Goal: Transaction & Acquisition: Purchase product/service

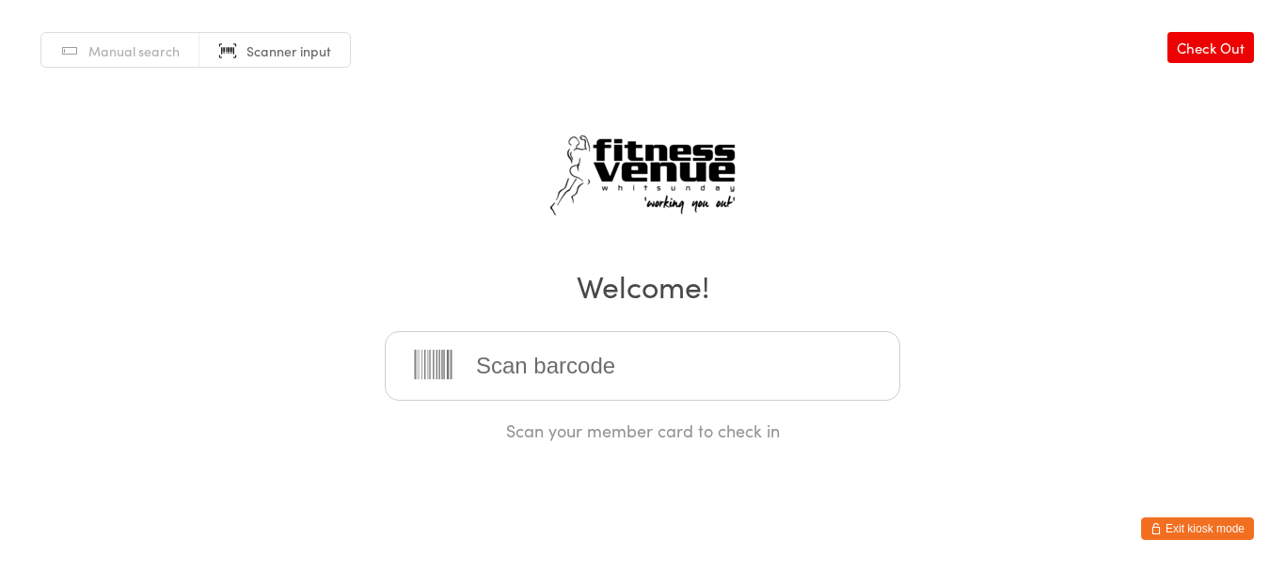
click at [1212, 536] on button "Exit kiosk mode" at bounding box center [1197, 528] width 113 height 23
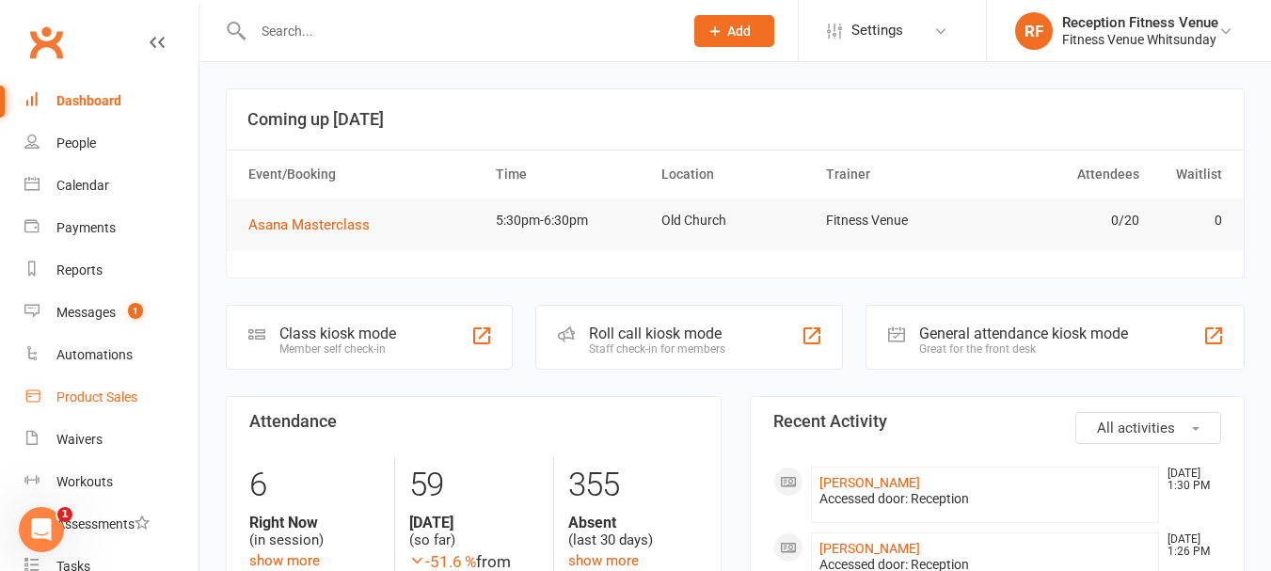
click at [110, 386] on link "Product Sales" at bounding box center [111, 397] width 174 height 42
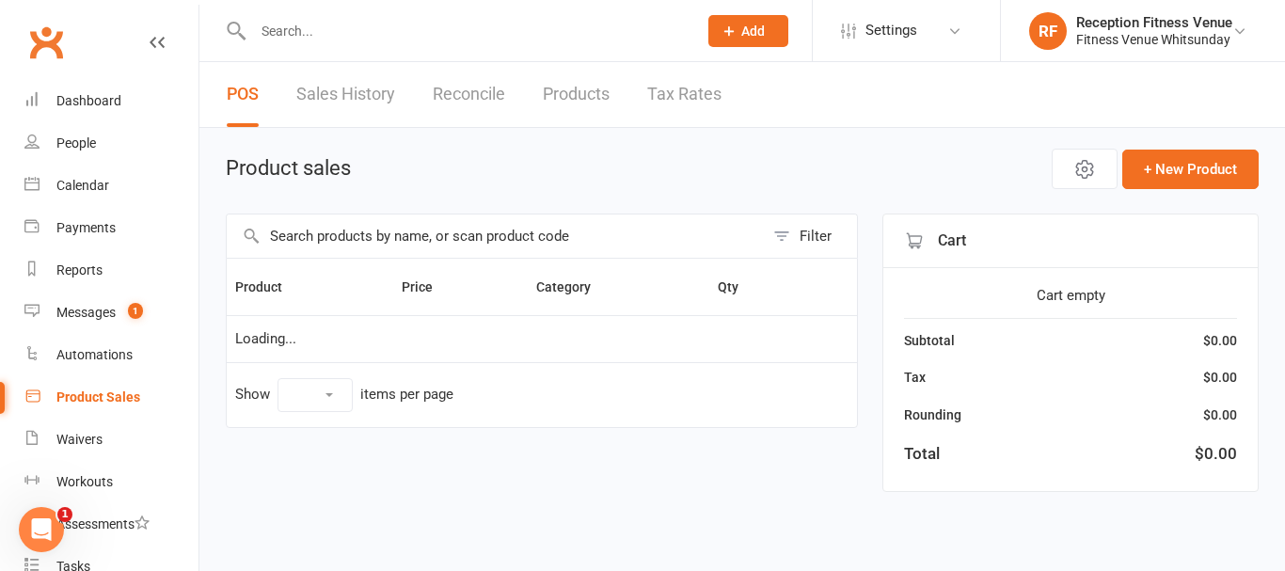
select select "100"
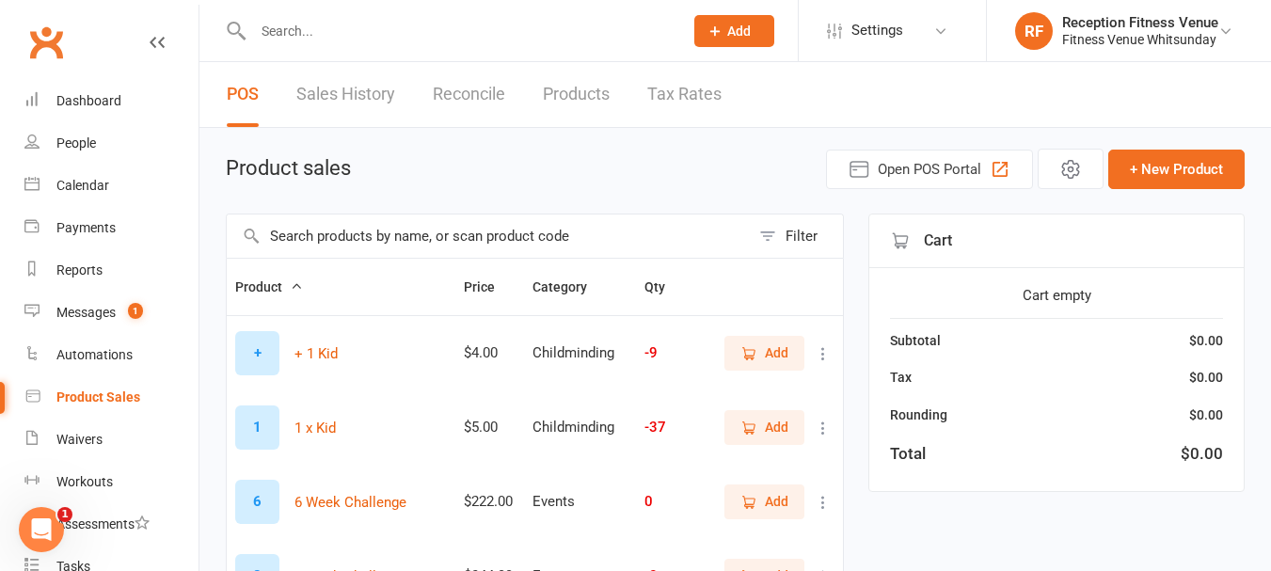
click at [419, 225] on input "text" at bounding box center [488, 235] width 523 height 43
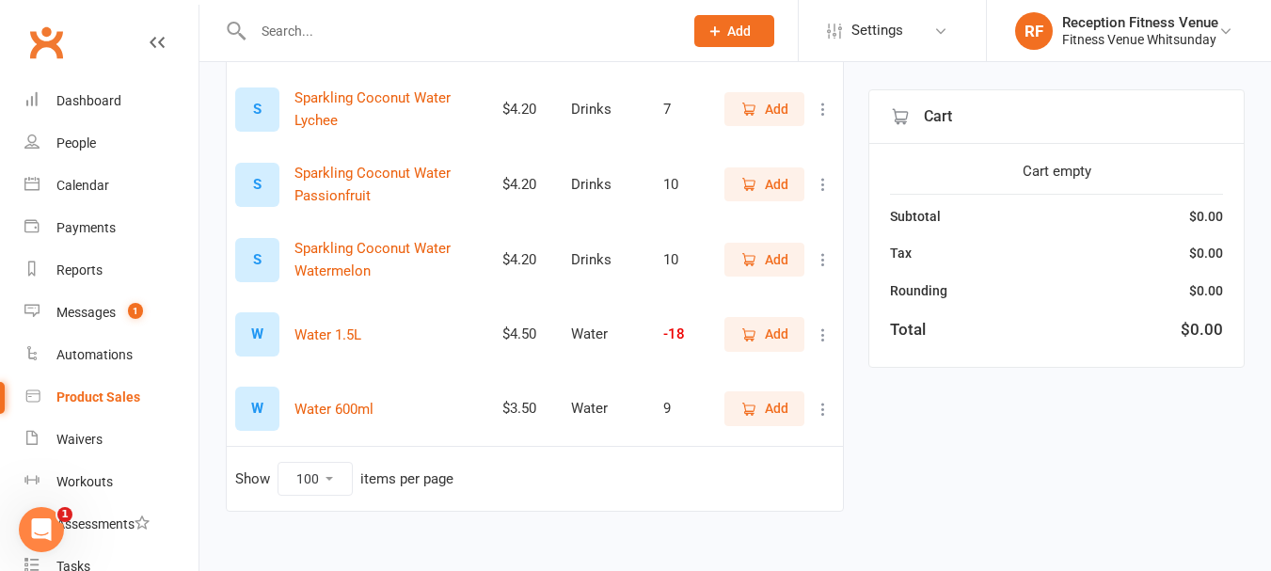
scroll to position [491, 0]
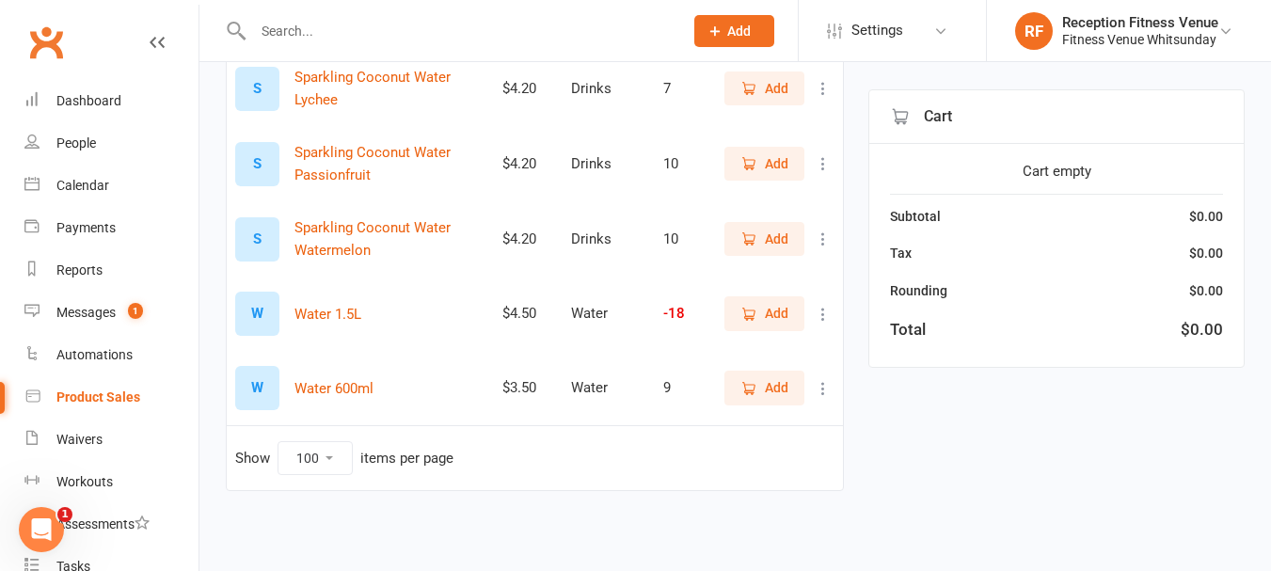
type input "water"
click at [759, 385] on span "Add" at bounding box center [764, 387] width 48 height 21
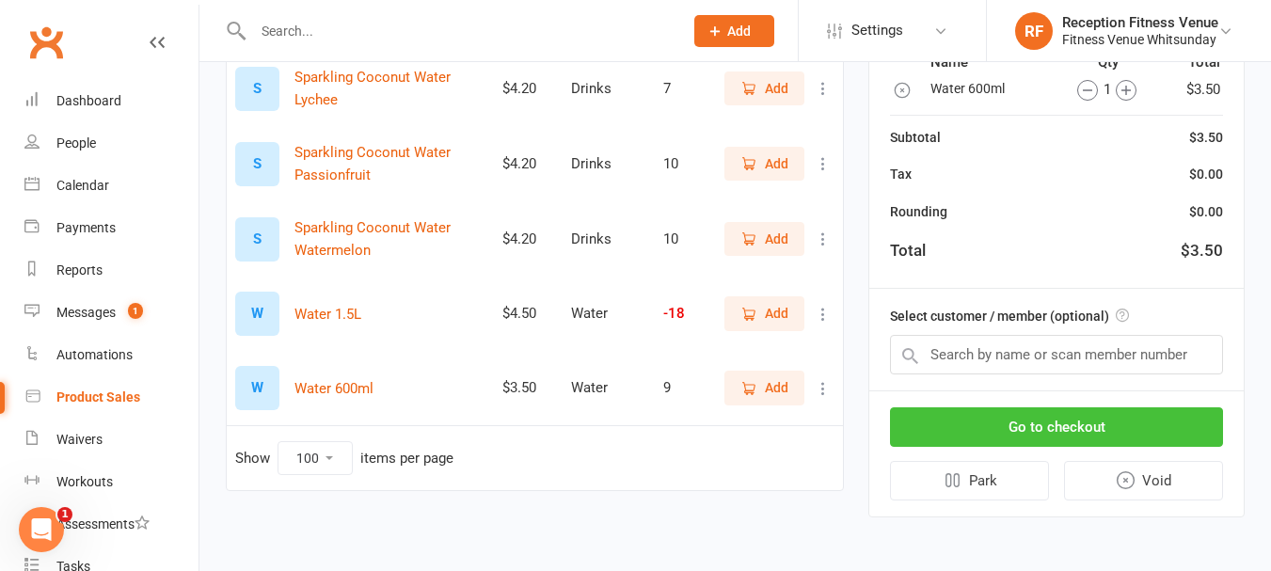
click at [982, 418] on button "Go to checkout" at bounding box center [1056, 427] width 333 height 40
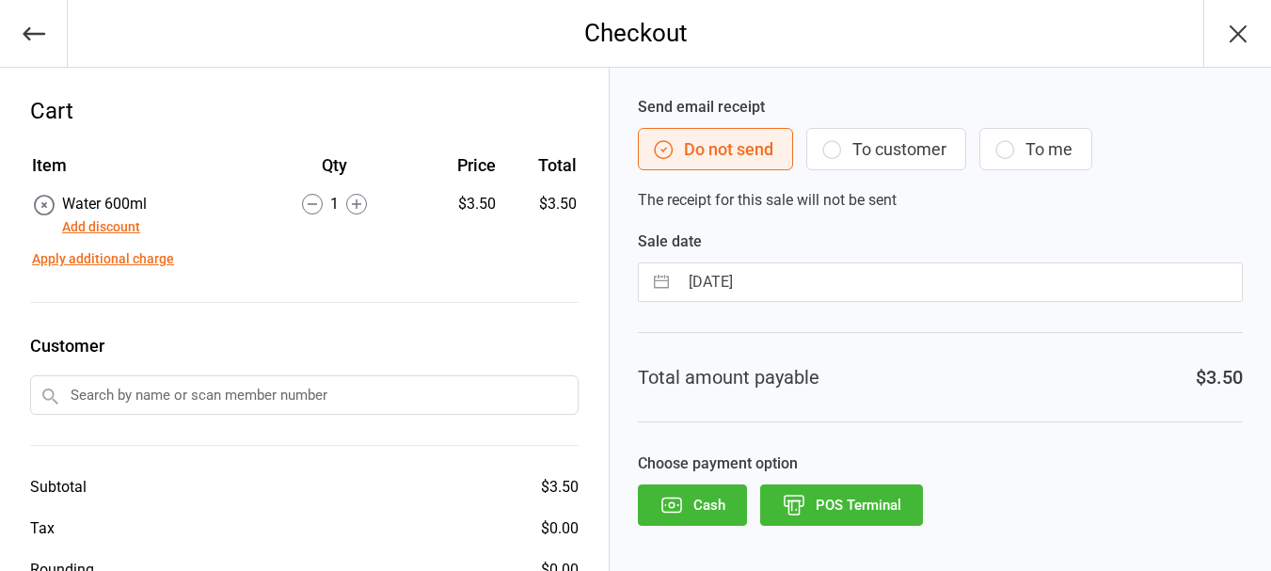
click at [857, 506] on button "POS Terminal" at bounding box center [841, 504] width 163 height 41
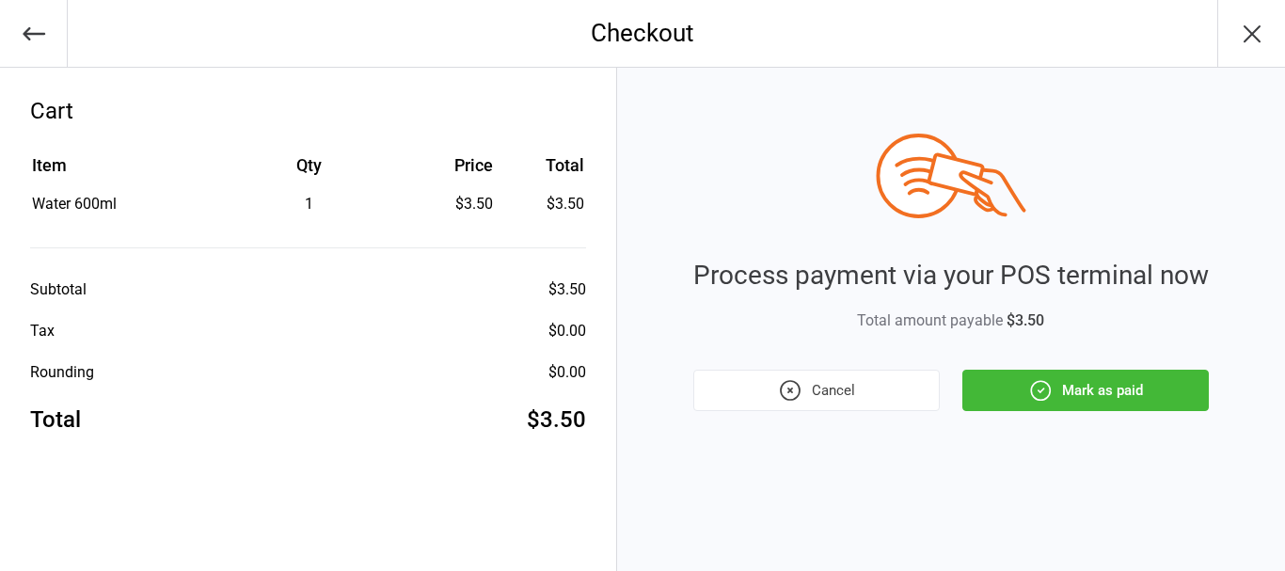
click at [1084, 372] on button "Mark as paid" at bounding box center [1085, 390] width 246 height 41
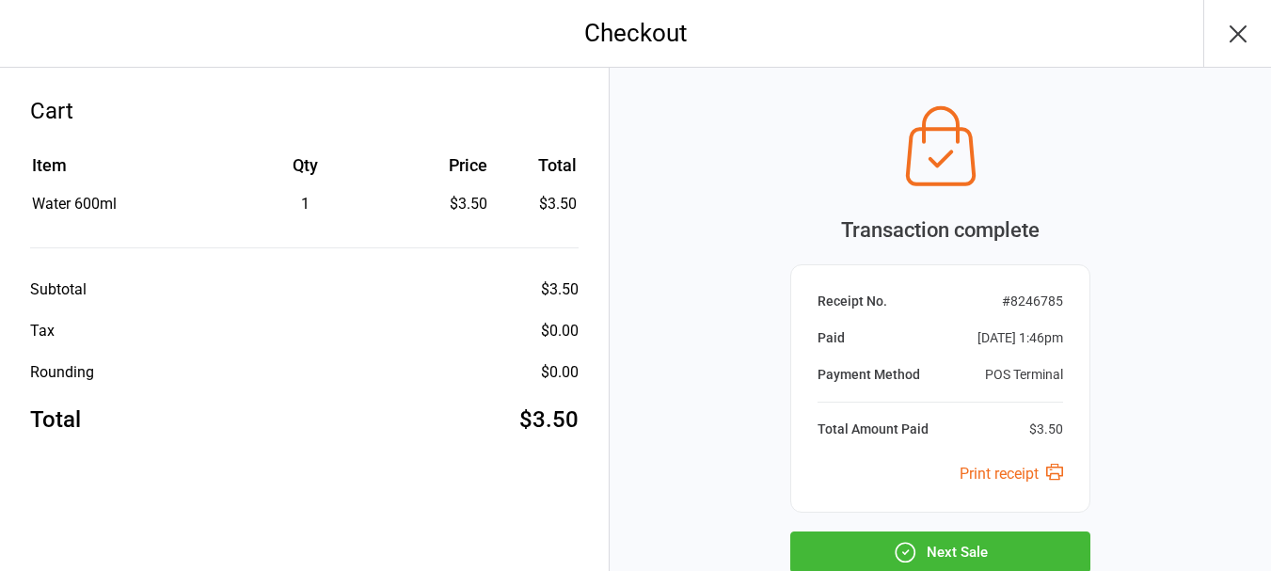
click at [942, 546] on button "Next Sale" at bounding box center [940, 551] width 300 height 41
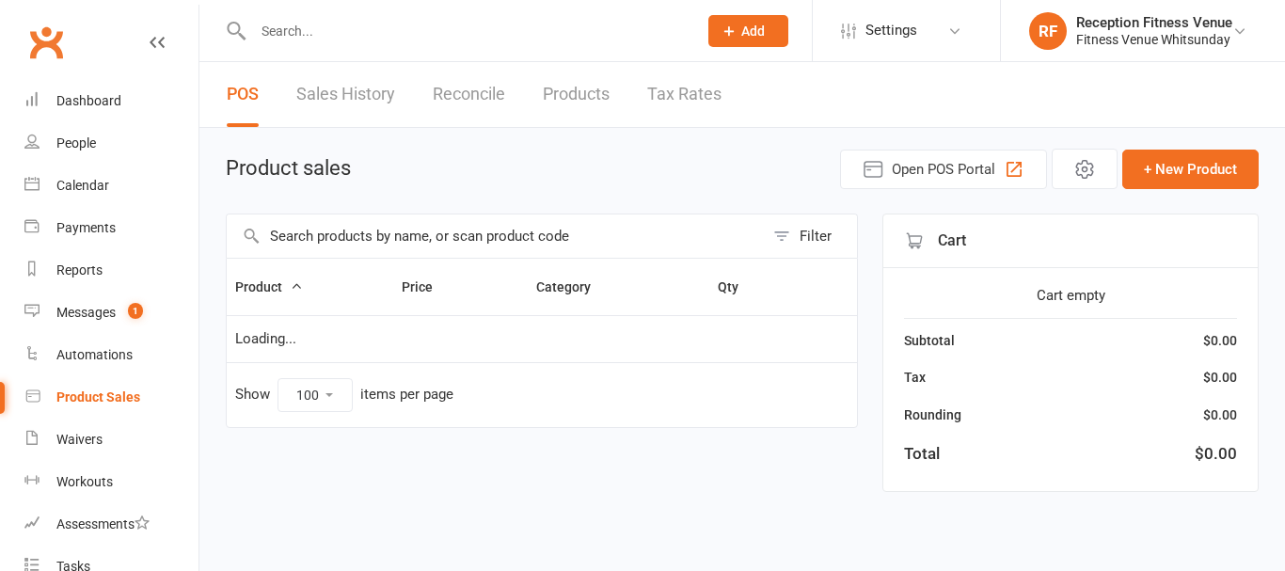
select select "100"
click at [52, 185] on link "Calendar" at bounding box center [111, 186] width 174 height 42
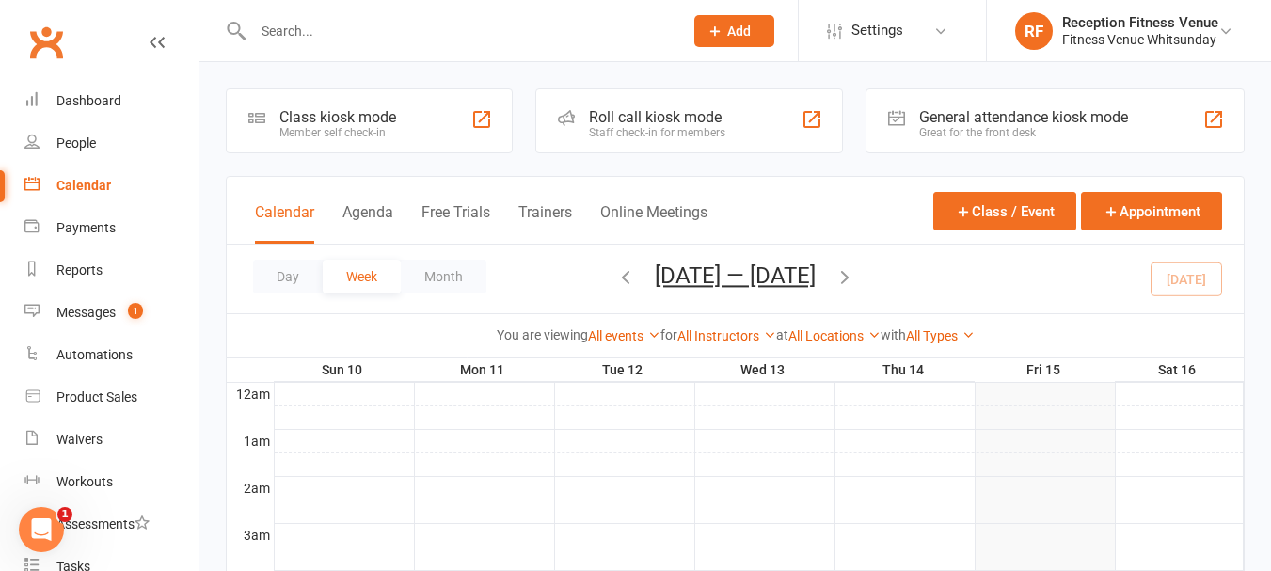
click at [947, 134] on div "Great for the front desk" at bounding box center [1023, 132] width 209 height 13
